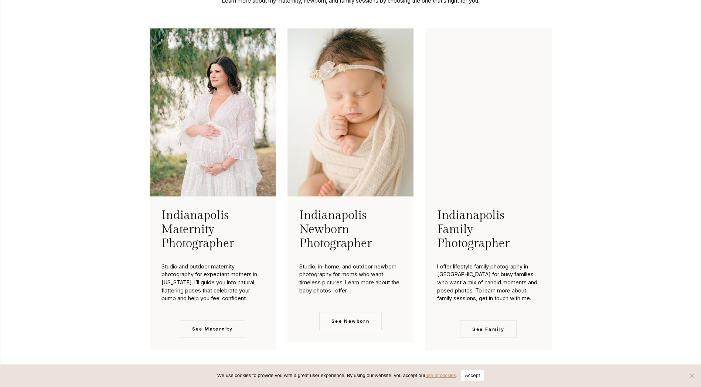
scroll to position [1922, 0]
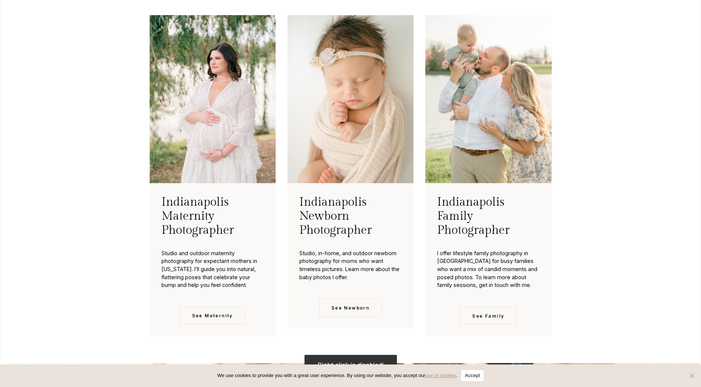
click at [126, 232] on div "Choose Your Experience Learn more about my maternity, newborn, and family sessi…" at bounding box center [350, 146] width 473 height 434
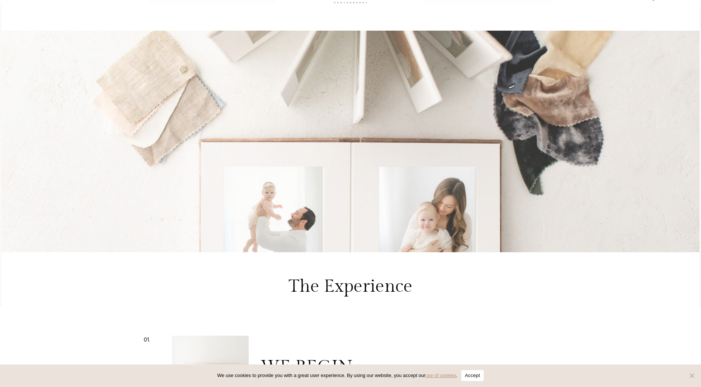
scroll to position [2069, 0]
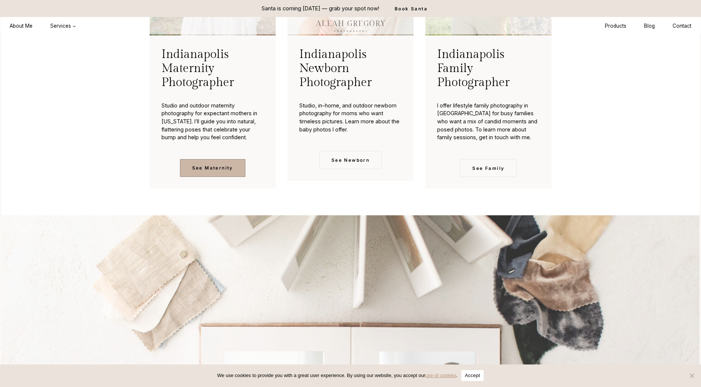
click at [200, 171] on span "See Maternity" at bounding box center [212, 167] width 41 height 7
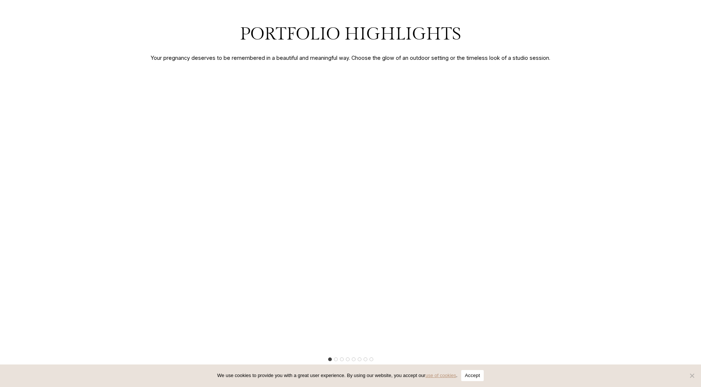
scroll to position [1183, 0]
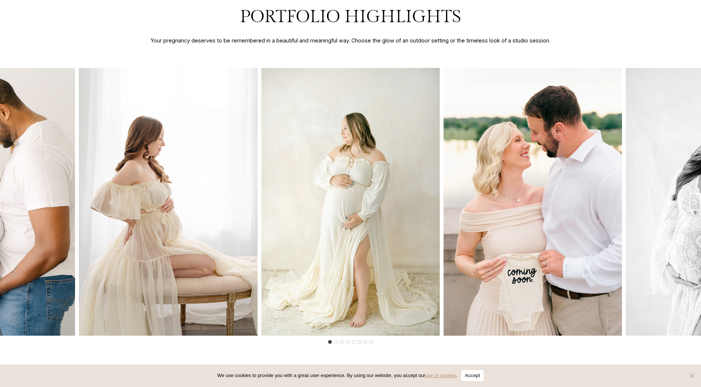
click at [695, 205] on icon "Next slide" at bounding box center [695, 202] width 3 height 6
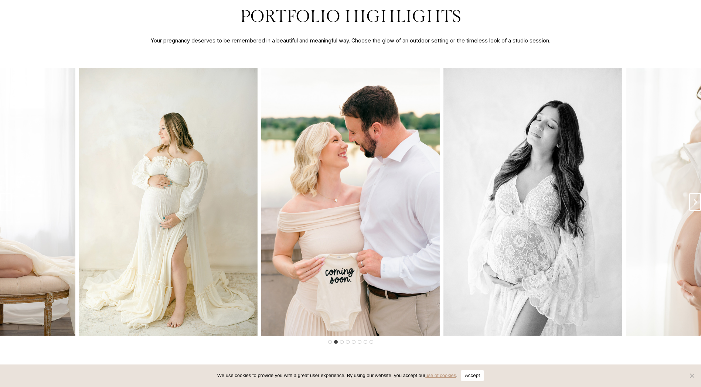
click at [695, 205] on icon "Next slide" at bounding box center [695, 202] width 3 height 6
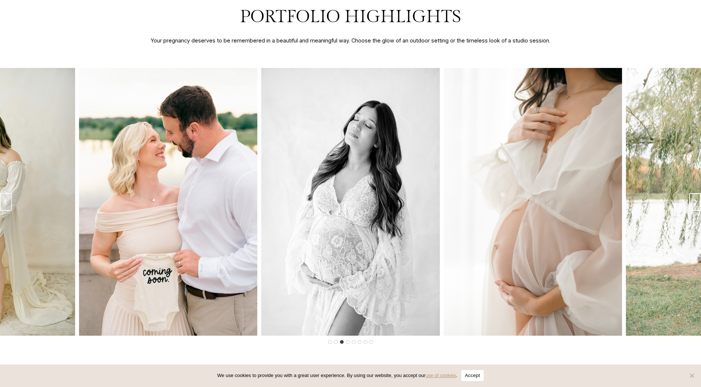
click at [695, 205] on icon "Next slide" at bounding box center [695, 202] width 3 height 6
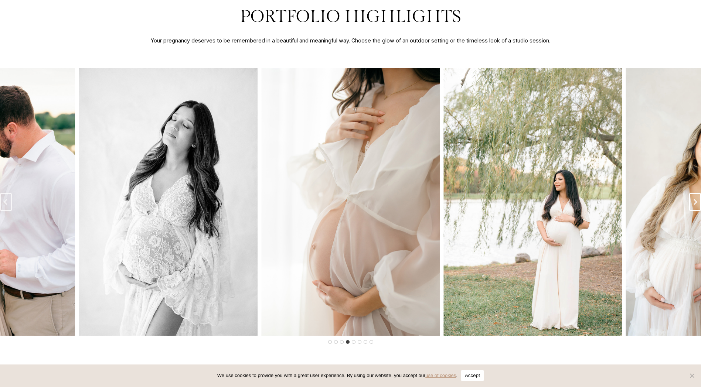
click at [695, 205] on icon "Next slide" at bounding box center [695, 202] width 3 height 6
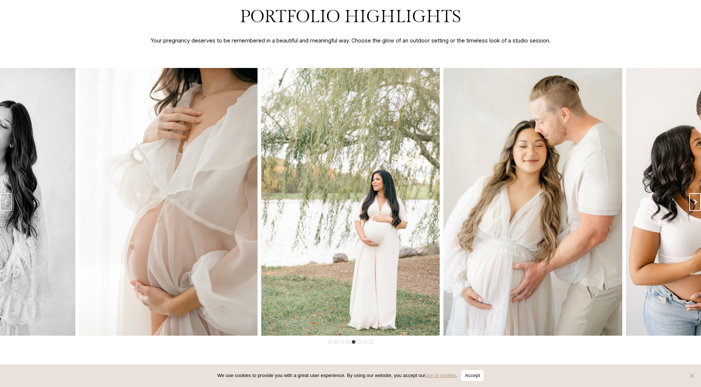
click at [695, 205] on icon "Next slide" at bounding box center [695, 202] width 3 height 6
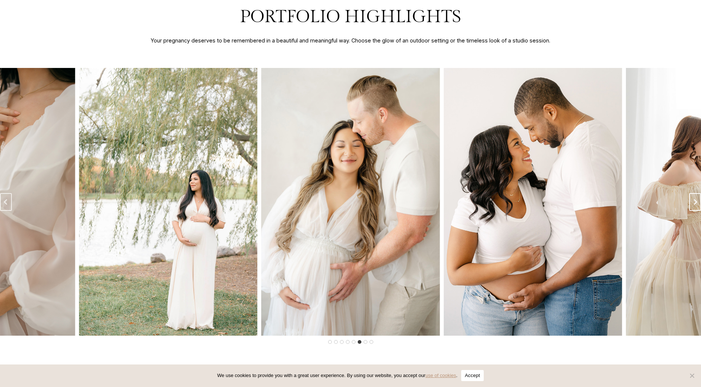
click at [695, 205] on icon "Next slide" at bounding box center [695, 202] width 3 height 6
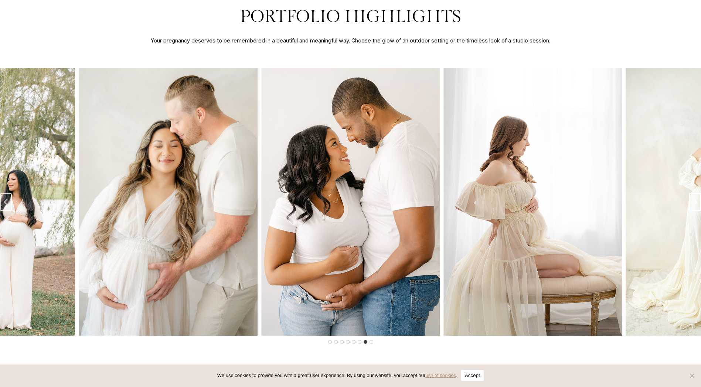
click at [695, 205] on icon "Next slide" at bounding box center [695, 202] width 3 height 6
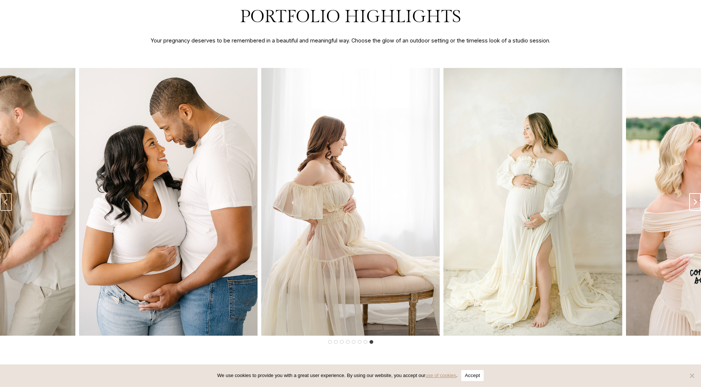
click at [695, 205] on icon "Next slide" at bounding box center [695, 202] width 3 height 6
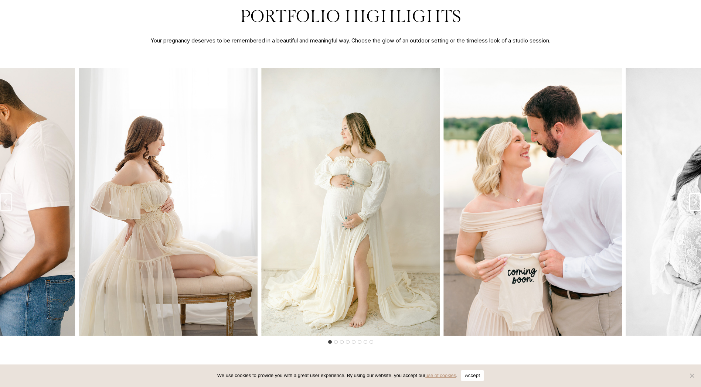
click at [695, 205] on icon "Go to first slide" at bounding box center [695, 202] width 3 height 6
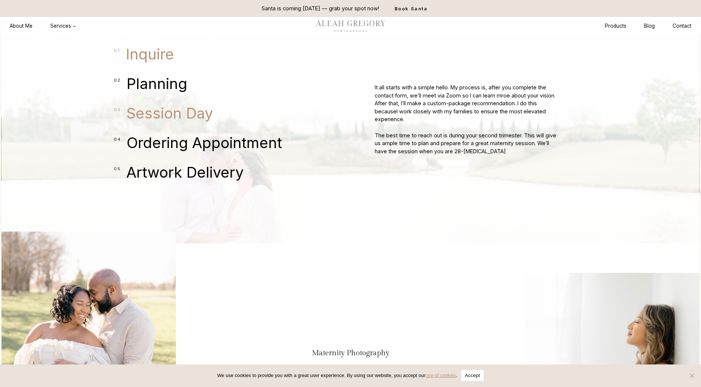
scroll to position [1774, 0]
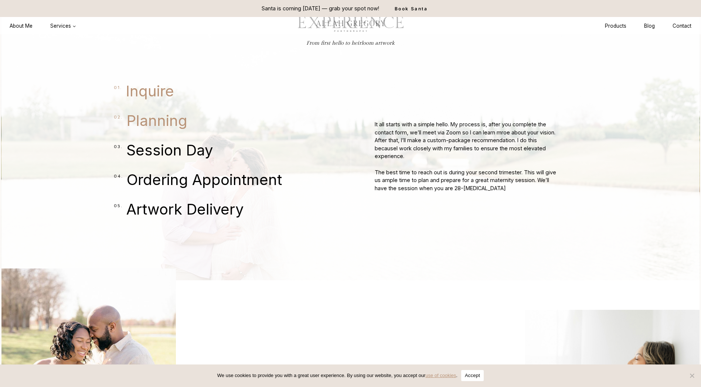
click at [126, 124] on span "Planning" at bounding box center [156, 121] width 61 height 18
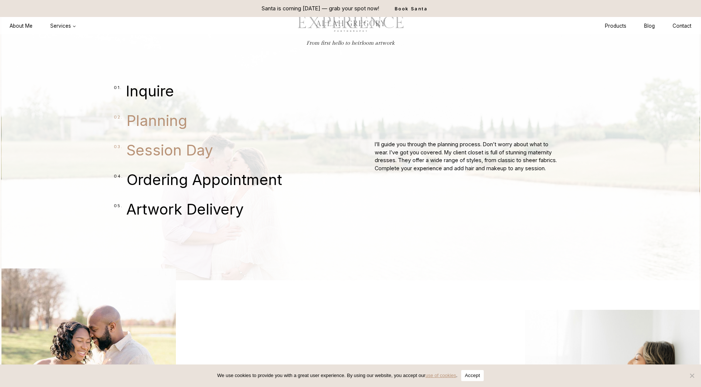
click at [146, 159] on span "Session Day" at bounding box center [169, 151] width 86 height 18
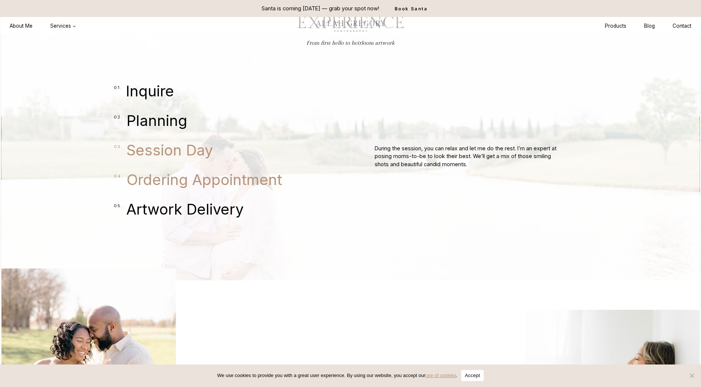
click at [180, 184] on span "Ordering Appointment" at bounding box center [204, 180] width 155 height 18
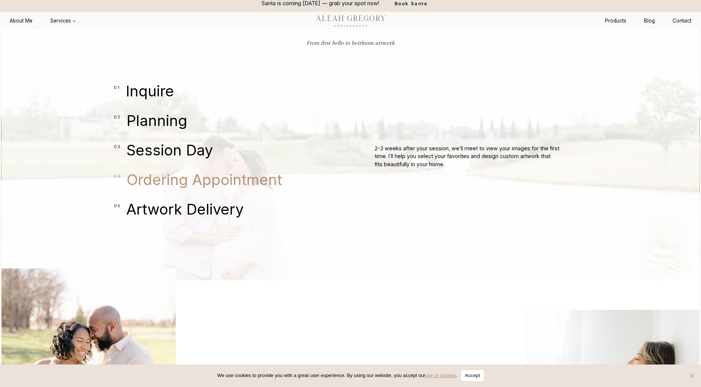
scroll to position [1811, 0]
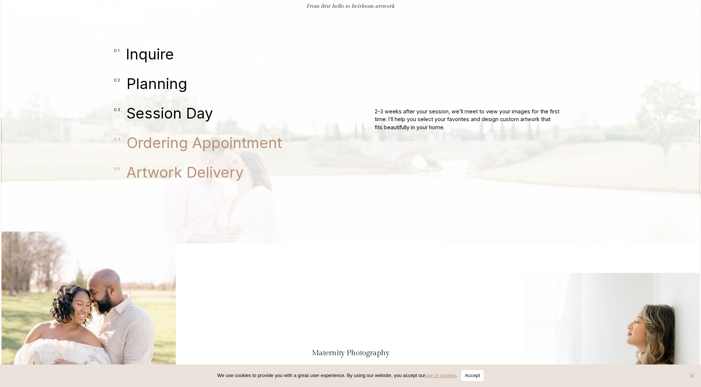
click at [173, 181] on span "Artwork Delivery" at bounding box center [184, 173] width 117 height 18
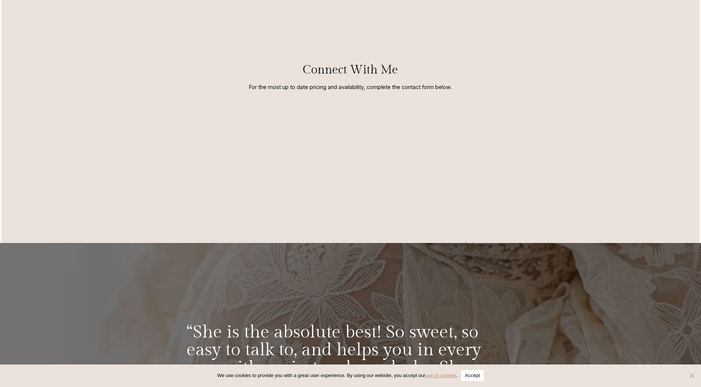
scroll to position [3769, 0]
